Goal: Find specific page/section: Find specific page/section

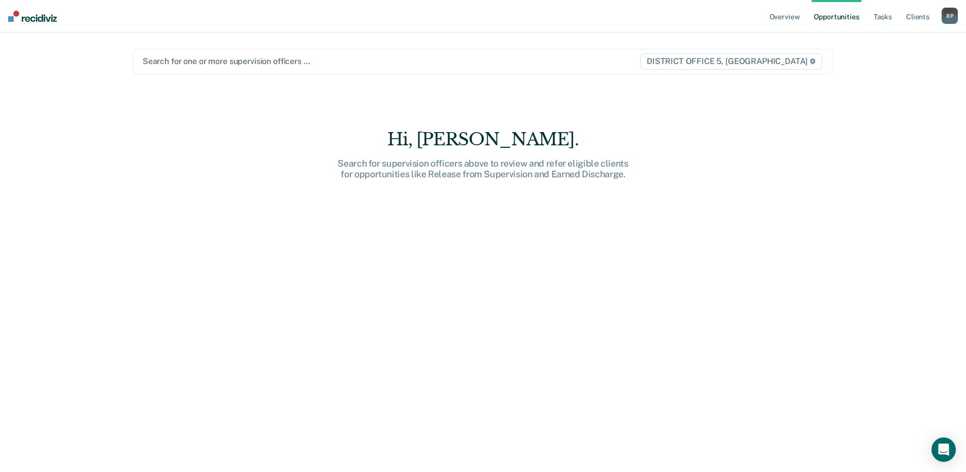
click at [954, 16] on div "B P" at bounding box center [950, 16] width 16 height 16
click at [906, 65] on link "Go to Operations" at bounding box center [909, 66] width 82 height 9
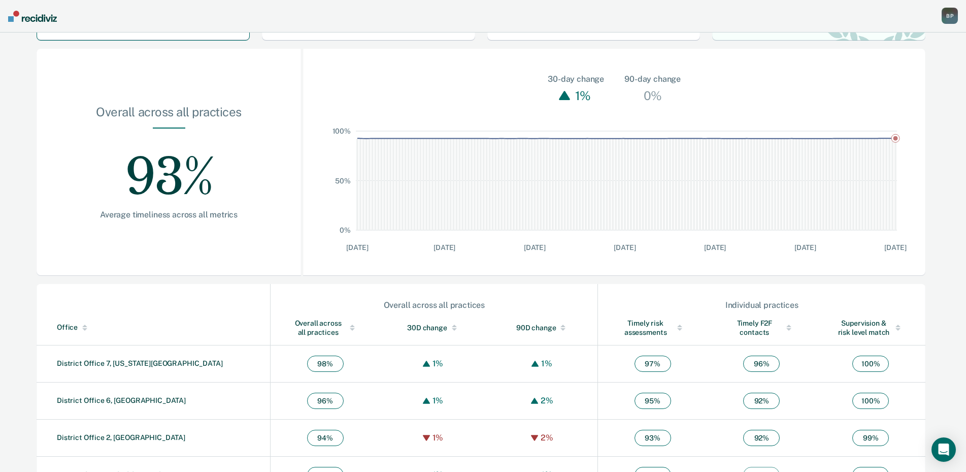
scroll to position [236, 0]
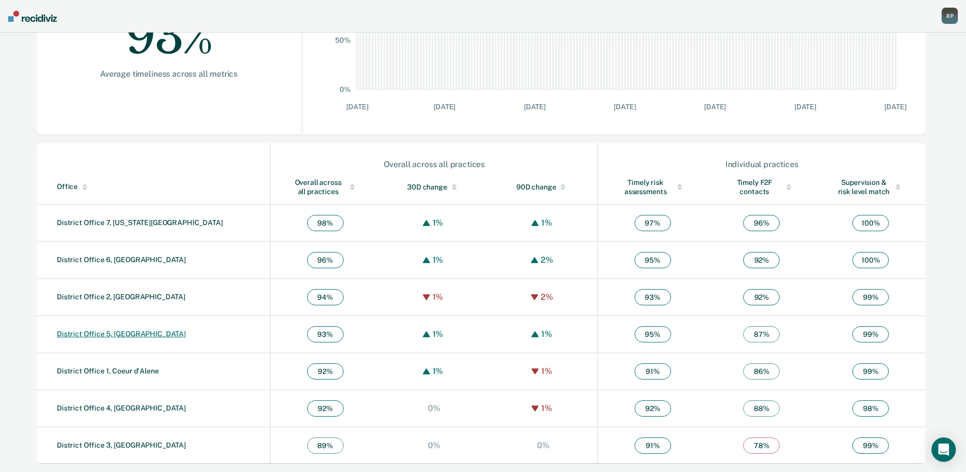
click at [123, 334] on link "District Office 5, [GEOGRAPHIC_DATA]" at bounding box center [121, 333] width 129 height 8
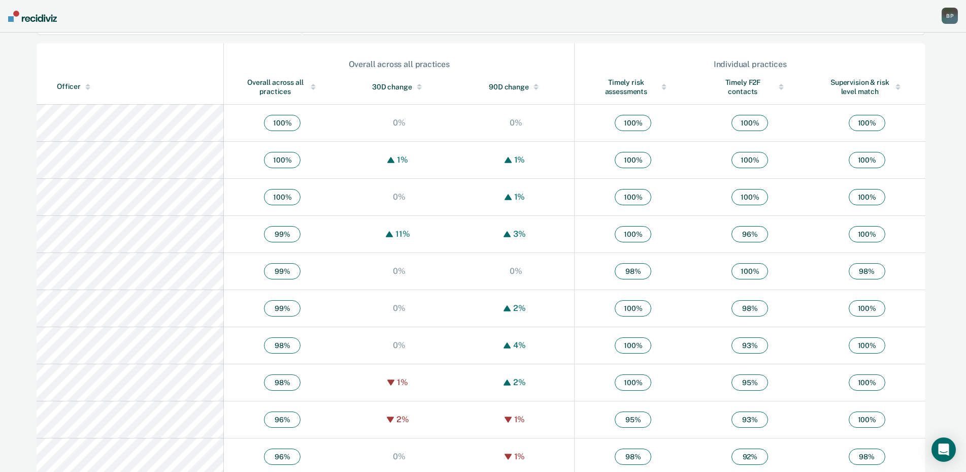
scroll to position [138, 0]
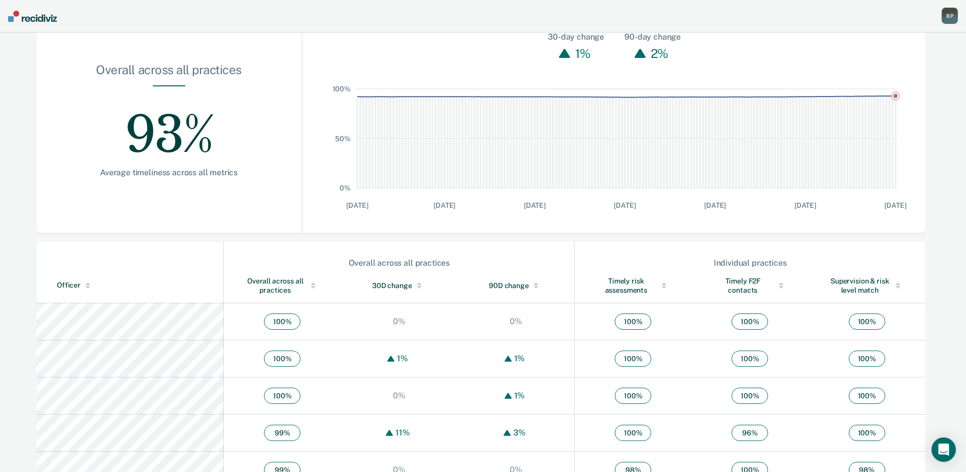
click at [256, 286] on div "Overall across all practices" at bounding box center [282, 285] width 76 height 18
click at [251, 285] on div "Overall across all practices" at bounding box center [282, 285] width 76 height 18
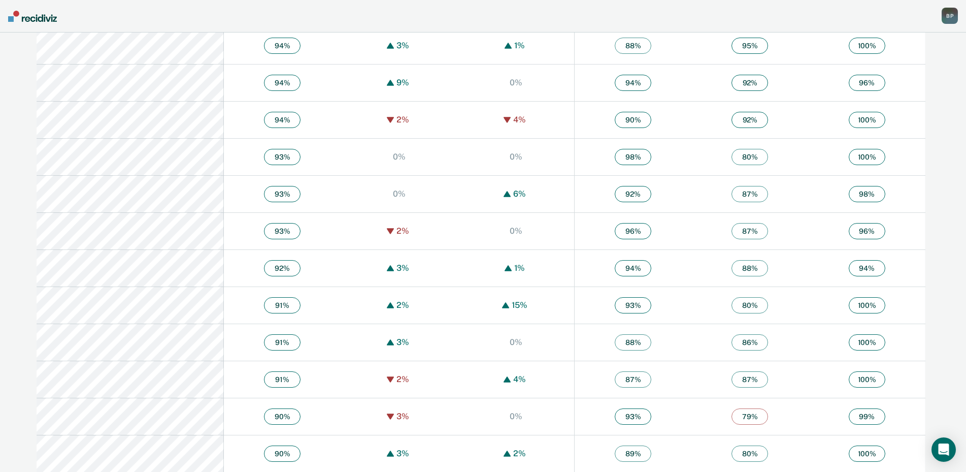
scroll to position [1051, 0]
